Goal: Navigation & Orientation: Find specific page/section

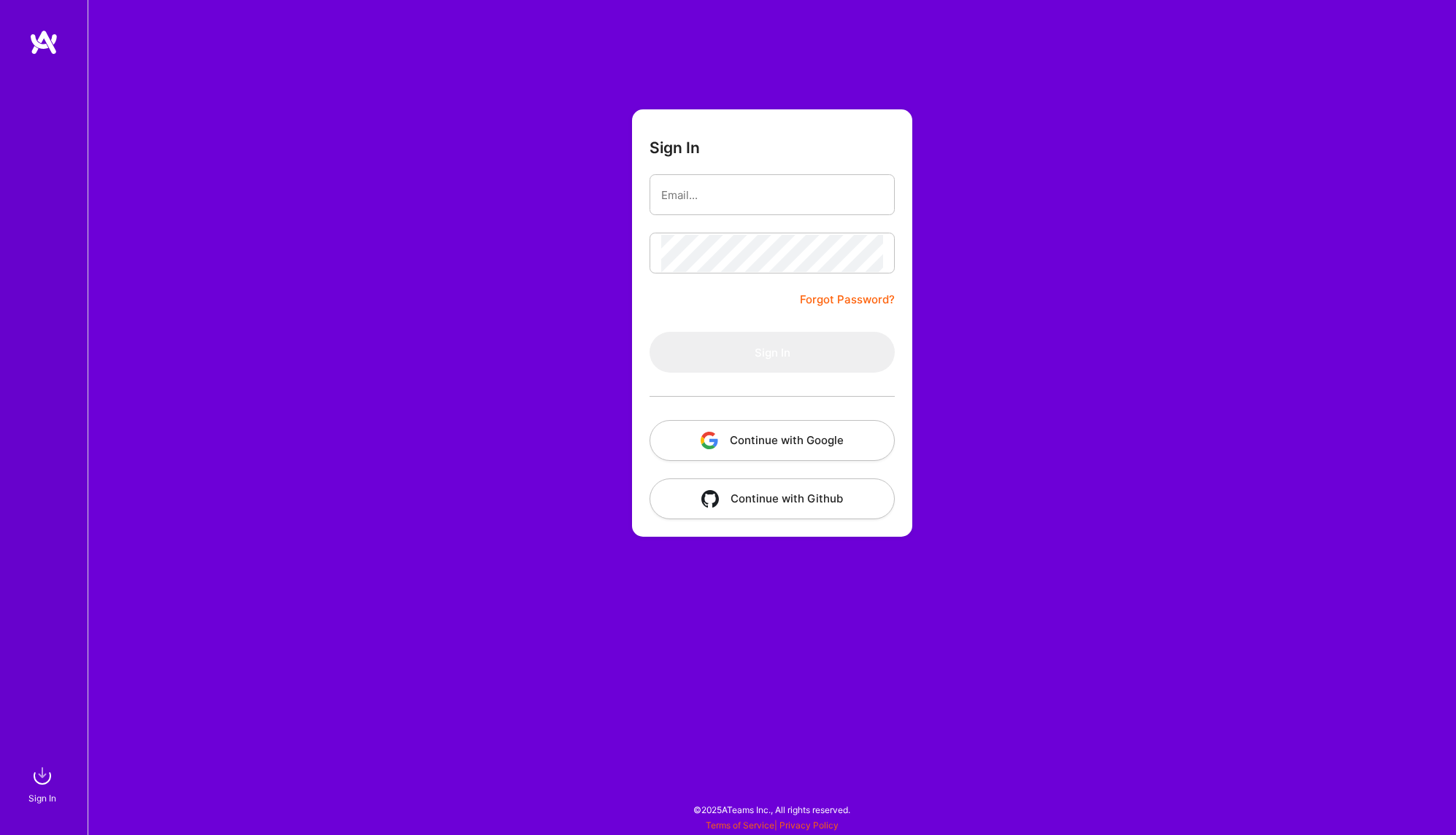
click at [798, 446] on button "Continue with Google" at bounding box center [772, 440] width 245 height 41
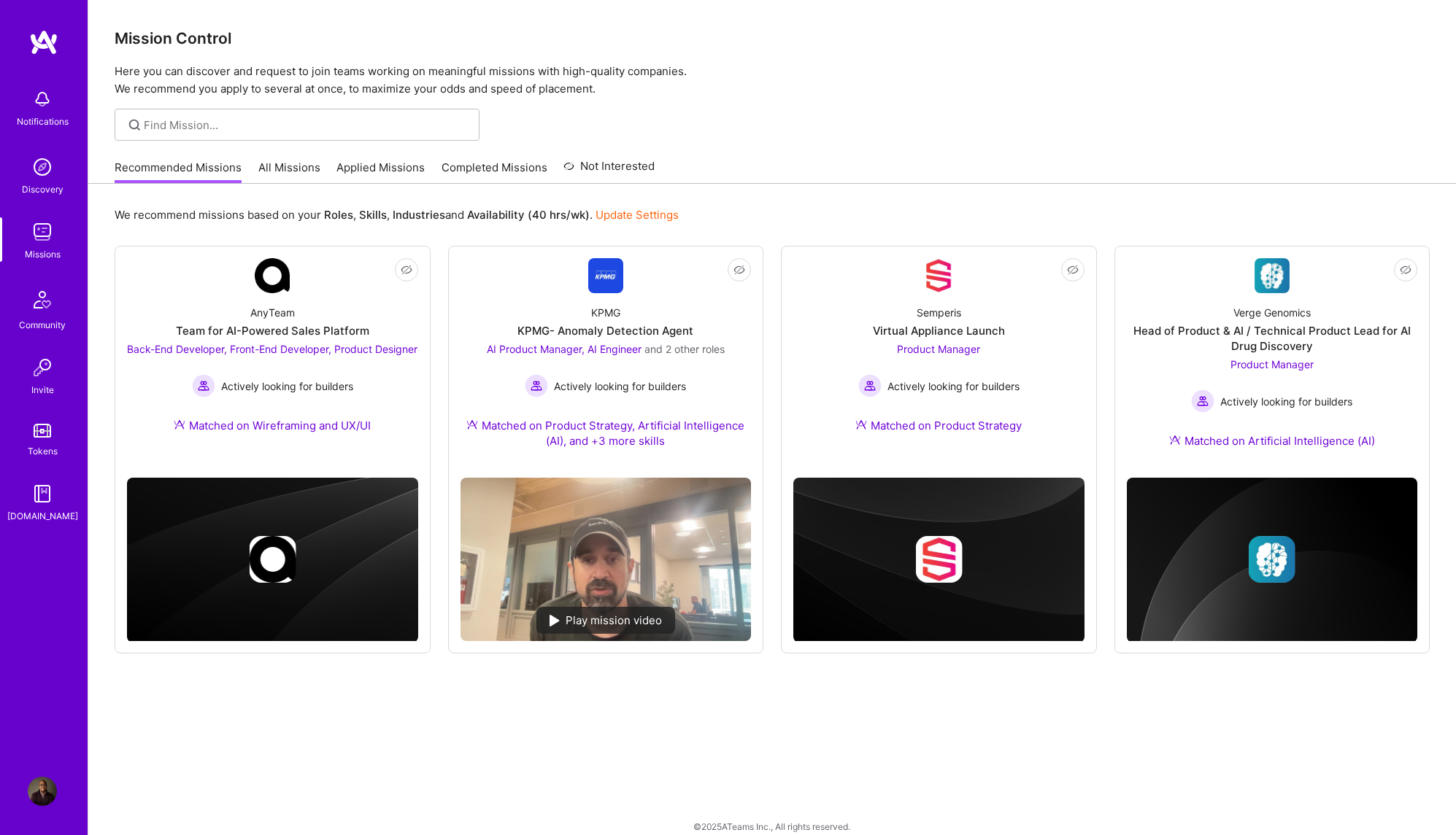
click at [312, 689] on div "We recommend missions based on your Roles , Skills , Industries and Availabilit…" at bounding box center [772, 517] width 1368 height 668
